Goal: Transaction & Acquisition: Purchase product/service

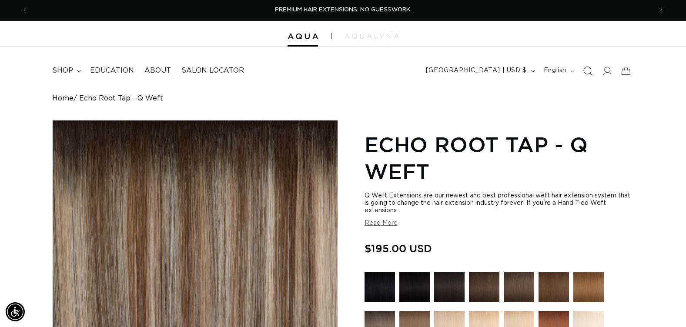
click at [587, 70] on icon "Search" at bounding box center [587, 70] width 9 height 9
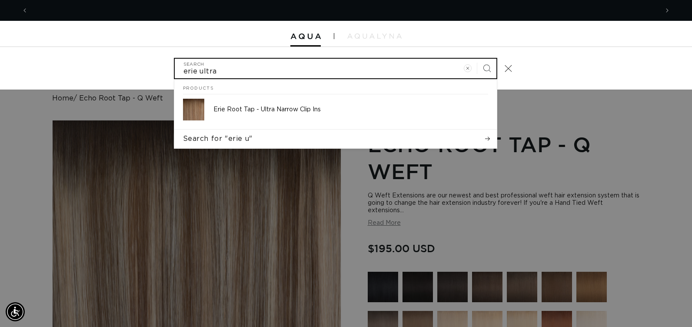
scroll to position [0, 631]
type input "erie ultra"
click at [477, 59] on button "Search" at bounding box center [486, 68] width 19 height 19
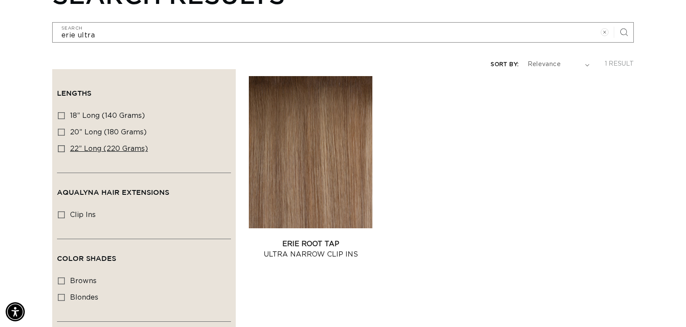
click at [60, 146] on icon at bounding box center [61, 148] width 7 height 7
click at [60, 146] on input "22” Long (220 grams) 22” Long (220 grams) (1 product)" at bounding box center [61, 148] width 7 height 7
checkbox input "true"
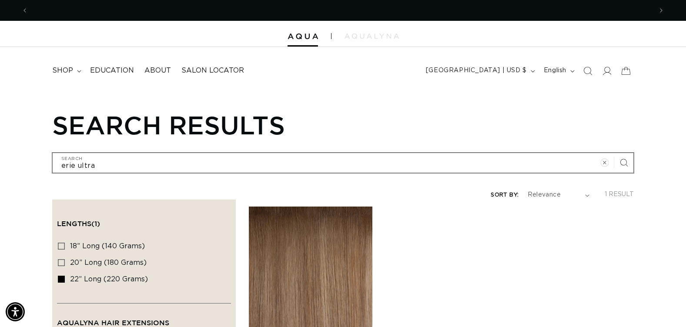
scroll to position [0, 1248]
click at [603, 68] on icon at bounding box center [606, 70] width 9 height 9
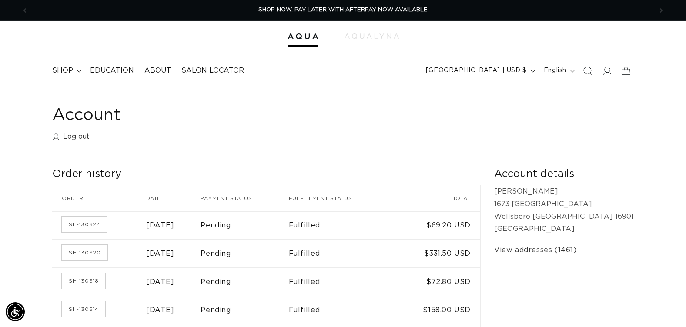
click at [589, 68] on icon "Search" at bounding box center [587, 70] width 9 height 9
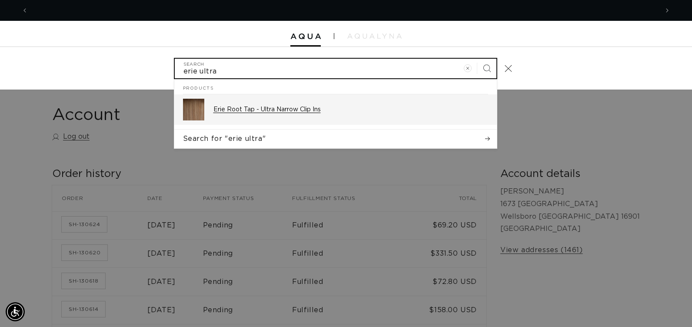
type input "erie ultra"
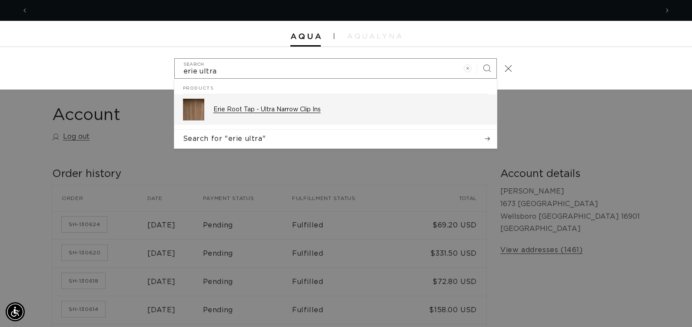
click at [371, 111] on p "Erie Root Tap - Ultra Narrow Clip Ins" at bounding box center [351, 110] width 275 height 8
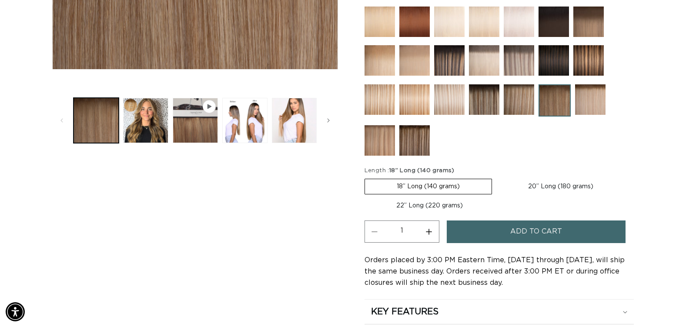
scroll to position [0, 624]
click at [450, 205] on label "22” Long (220 grams) Variant sold out or unavailable" at bounding box center [429, 205] width 130 height 15
click at [629, 177] on input "22” Long (220 grams) Variant sold out or unavailable" at bounding box center [629, 177] width 0 height 0
radio input "true"
click at [506, 237] on button "Add to cart" at bounding box center [536, 231] width 179 height 22
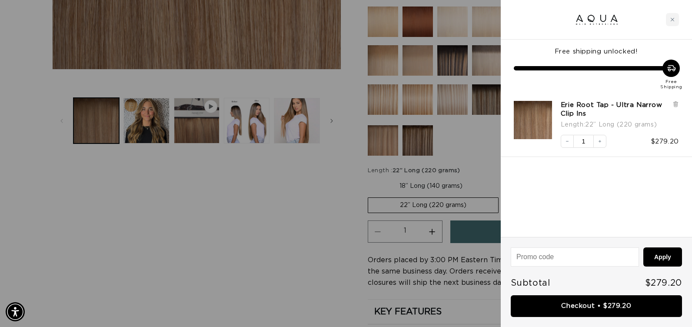
scroll to position [0, 631]
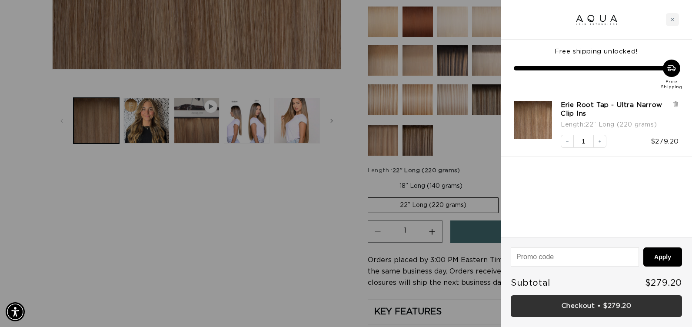
click at [560, 307] on link "Checkout • $279.20" at bounding box center [596, 306] width 171 height 22
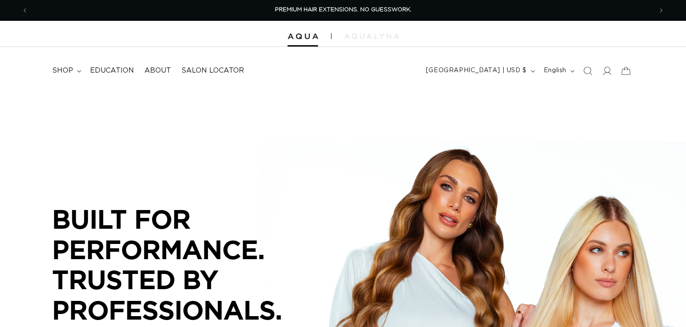
click at [587, 70] on icon "Search" at bounding box center [587, 71] width 9 height 9
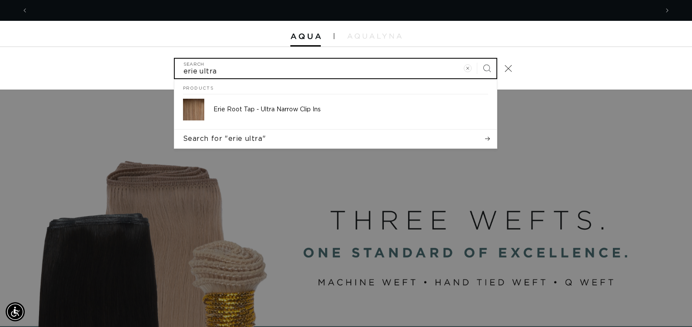
scroll to position [0, 1261]
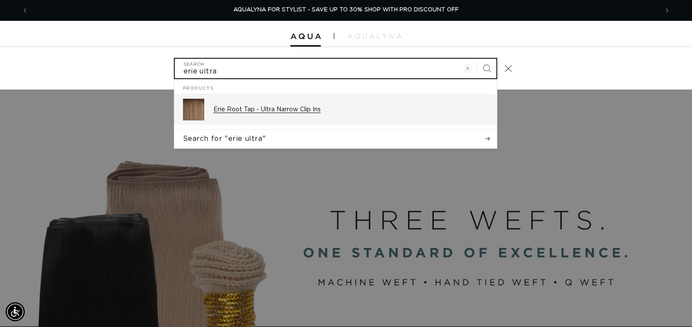
type input "erie ultra"
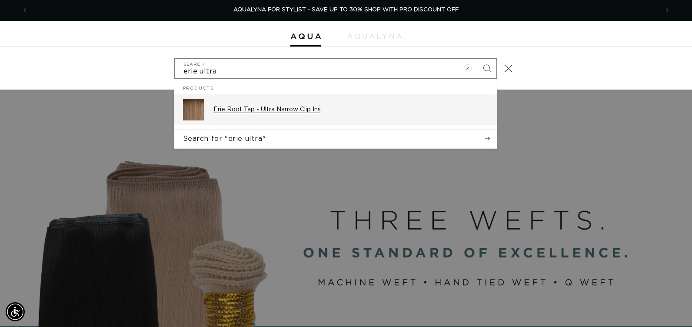
click at [338, 115] on div "Erie Root Tap - Ultra Narrow Clip Ins" at bounding box center [351, 110] width 275 height 22
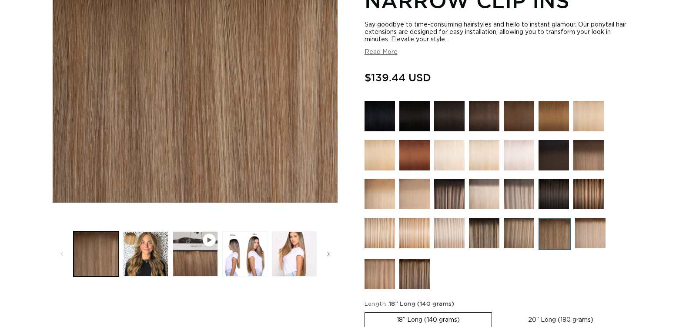
scroll to position [348, 0]
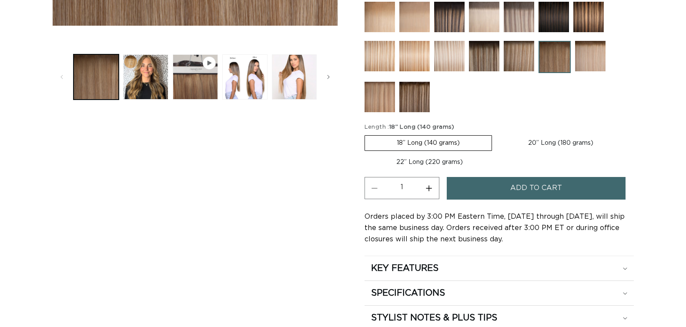
click at [441, 161] on label "22” Long (220 grams) Variant sold out or unavailable" at bounding box center [429, 162] width 130 height 15
click at [629, 134] on input "22” Long (220 grams) Variant sold out or unavailable" at bounding box center [629, 134] width 0 height 0
radio input "true"
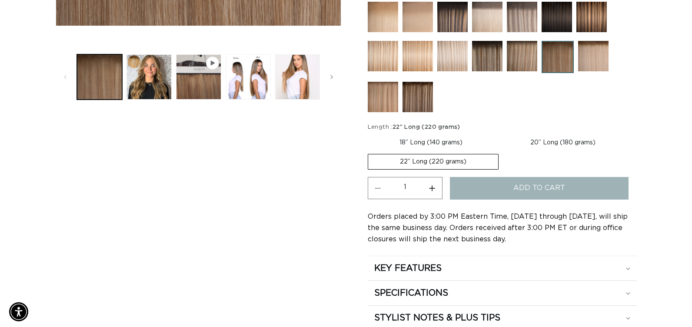
scroll to position [0, 624]
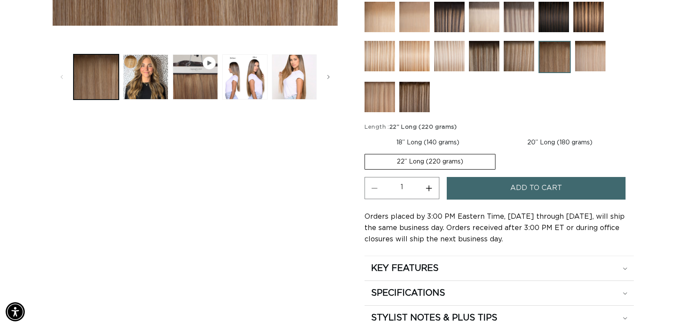
click at [495, 192] on button "Add to cart" at bounding box center [536, 188] width 179 height 22
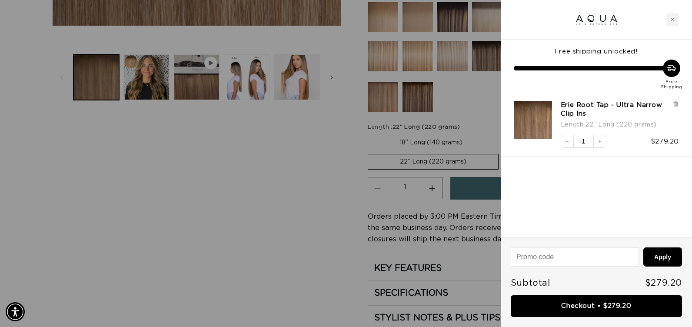
scroll to position [0, 1261]
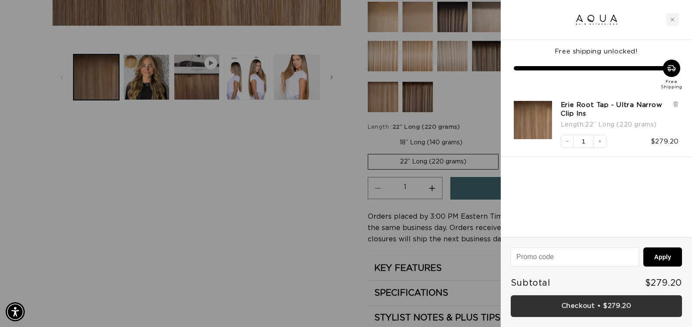
click at [552, 310] on link "Checkout • $279.20" at bounding box center [596, 306] width 171 height 22
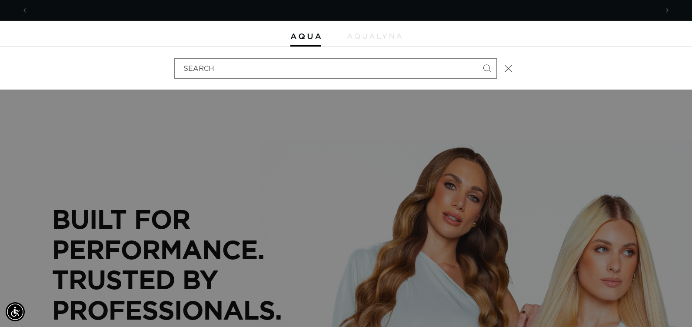
scroll to position [0, 631]
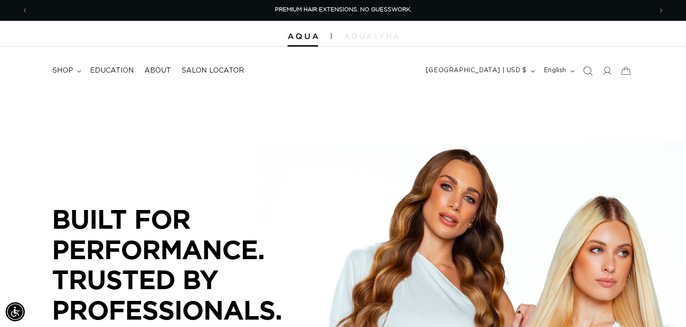
click at [587, 72] on icon "Search" at bounding box center [587, 70] width 9 height 9
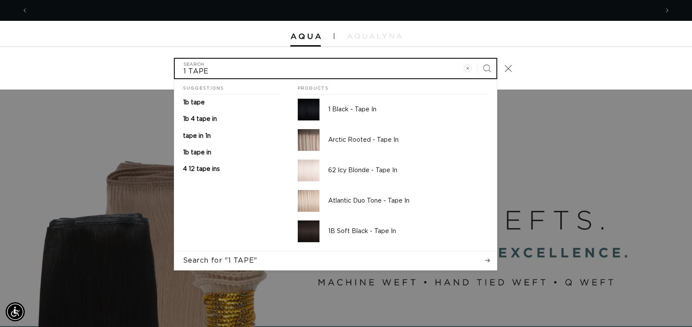
scroll to position [0, 1261]
type input "1 TAPE"
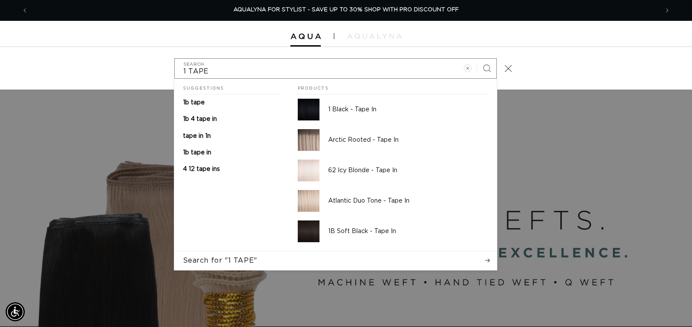
click at [300, 105] on img "Search" at bounding box center [309, 110] width 22 height 22
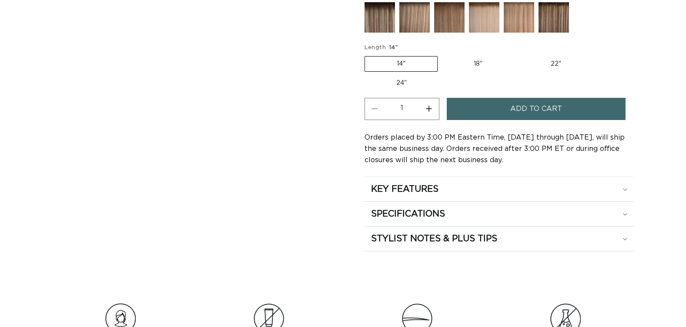
click at [401, 81] on label "24" Variant sold out or unavailable" at bounding box center [401, 83] width 74 height 15
click at [597, 55] on input "24" Variant sold out or unavailable" at bounding box center [597, 54] width 0 height 0
radio input "true"
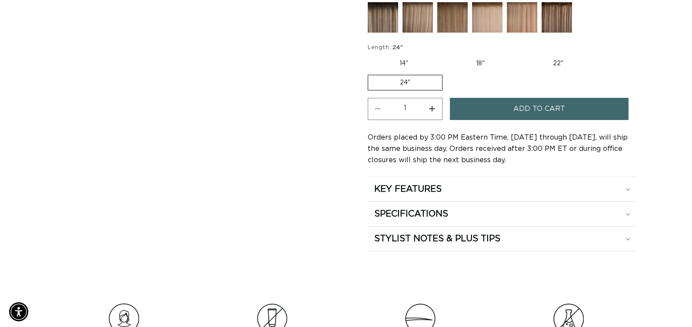
scroll to position [0, 624]
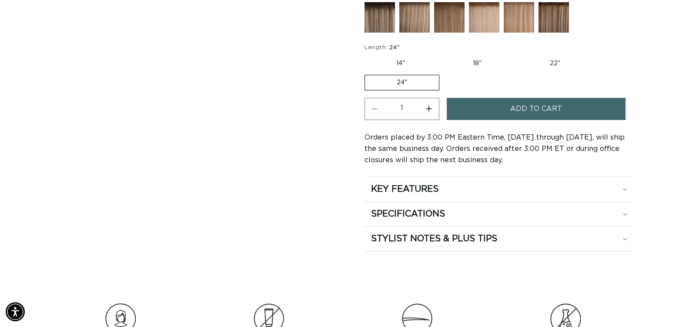
click at [431, 110] on button "Increase quantity for 1 Black - Tape In" at bounding box center [429, 109] width 20 height 22
type input "2"
click at [494, 110] on button "Add to cart" at bounding box center [536, 109] width 179 height 22
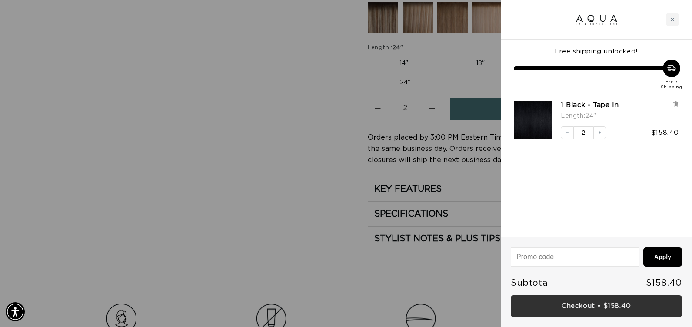
scroll to position [0, 631]
click at [583, 305] on link "Checkout • $158.40" at bounding box center [596, 306] width 171 height 22
